Goal: Information Seeking & Learning: Learn about a topic

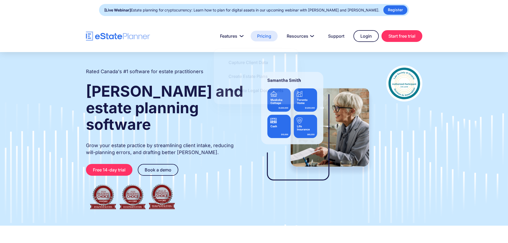
click at [261, 36] on link "Pricing" at bounding box center [264, 36] width 27 height 11
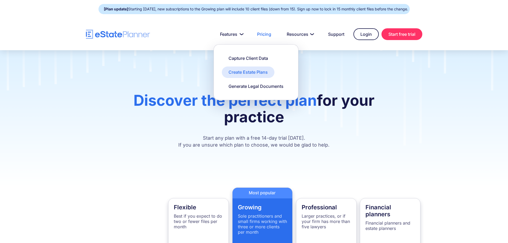
click at [247, 74] on div "Create Estate Plans" at bounding box center [248, 72] width 39 height 6
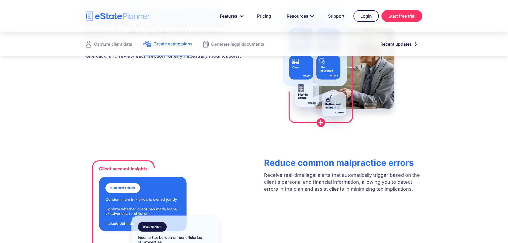
scroll to position [184, 0]
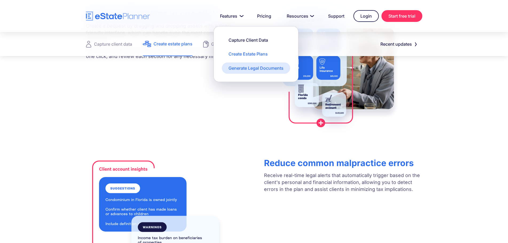
click at [249, 69] on div "Generate Legal Documents" at bounding box center [256, 68] width 55 height 6
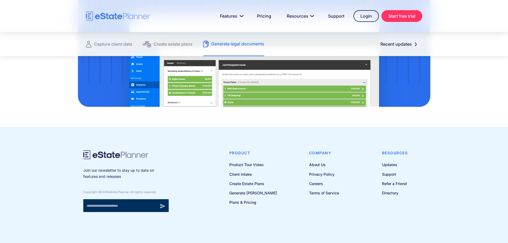
scroll to position [753, 0]
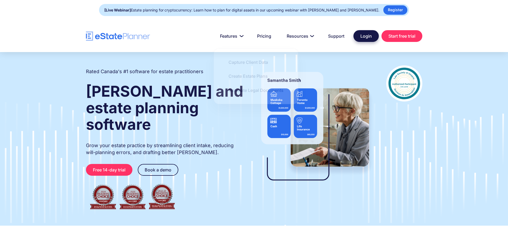
click at [368, 32] on link "Login" at bounding box center [366, 36] width 25 height 12
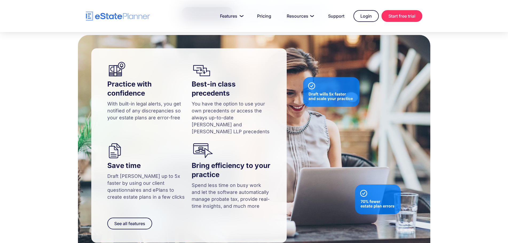
scroll to position [508, 0]
click at [363, 17] on link "Login" at bounding box center [366, 16] width 25 height 12
